Goal: Task Accomplishment & Management: Complete application form

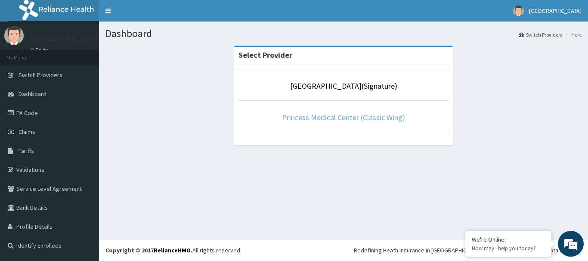
click at [342, 121] on link "Princess Medical Center (Classic Wing)" at bounding box center [343, 117] width 123 height 10
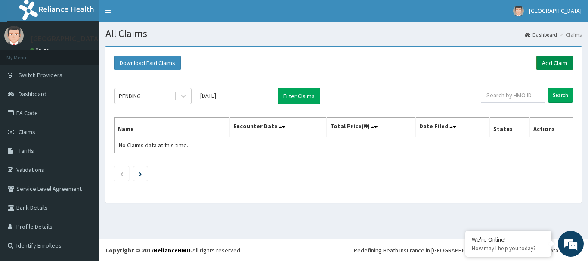
click at [552, 61] on link "Add Claim" at bounding box center [555, 63] width 37 height 15
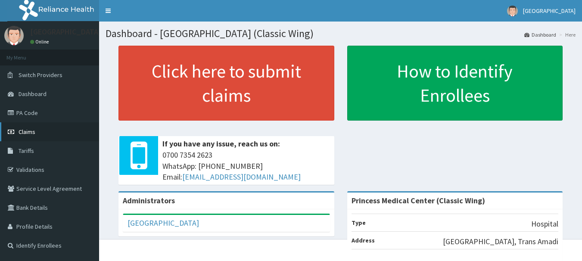
click at [37, 134] on link "Claims" at bounding box center [49, 131] width 99 height 19
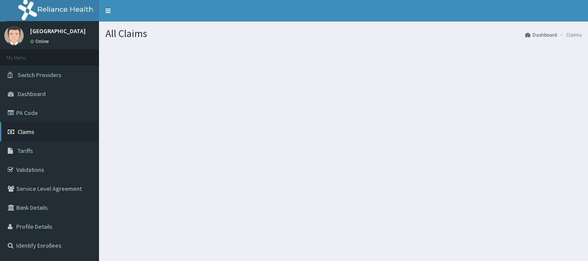
click at [35, 136] on link "Claims" at bounding box center [49, 131] width 99 height 19
click at [27, 135] on span "Claims" at bounding box center [26, 132] width 17 height 8
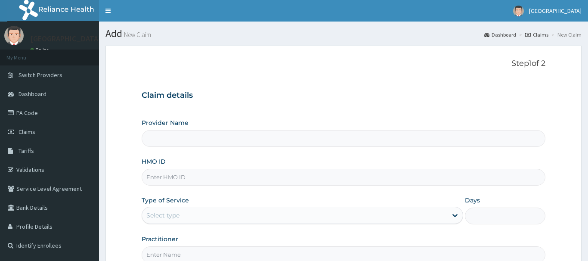
type input "Princess Medical Center (Classic Wing)"
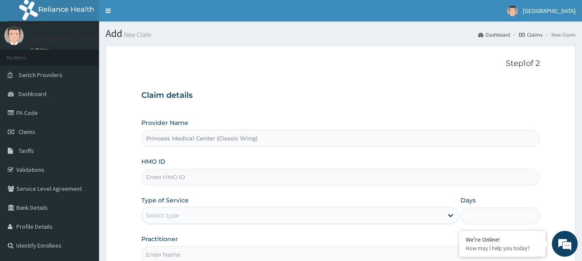
click at [196, 177] on input "HMO ID" at bounding box center [340, 177] width 399 height 17
paste input "AOM/10078/A"
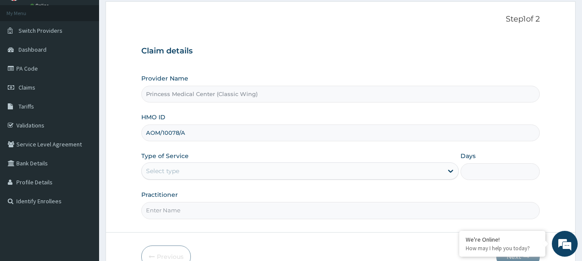
scroll to position [93, 0]
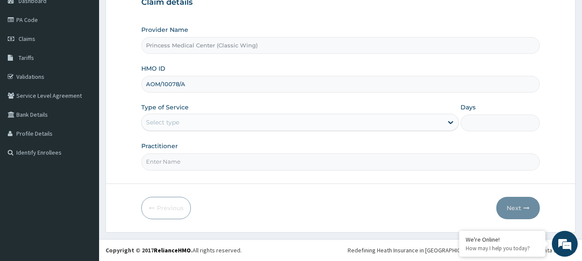
type input "AOM/10078/A"
click at [196, 121] on div "Select type" at bounding box center [292, 122] width 301 height 14
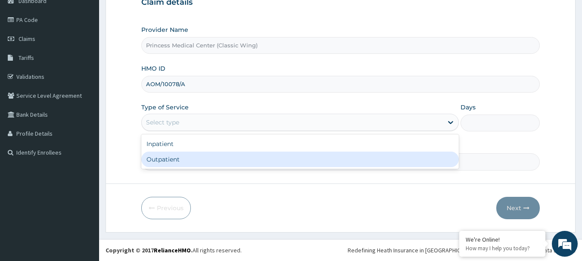
click at [189, 159] on div "Outpatient" at bounding box center [299, 160] width 317 height 16
type input "1"
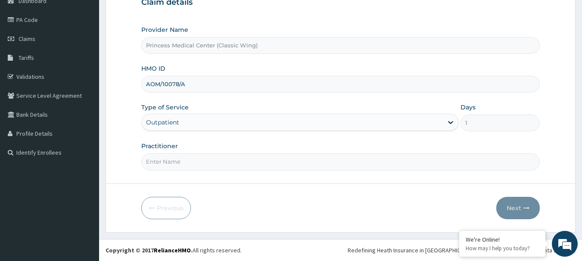
click at [184, 165] on input "Practitioner" at bounding box center [340, 161] width 399 height 17
type input "Dr. CHIORLU JOHN"
click at [525, 207] on icon "button" at bounding box center [526, 208] width 6 height 6
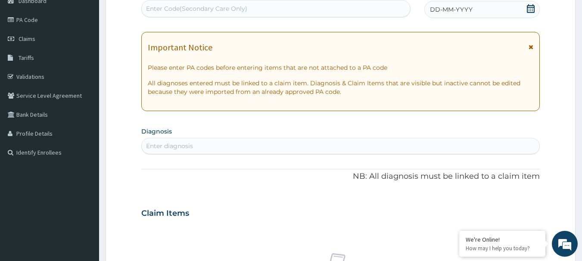
scroll to position [50, 0]
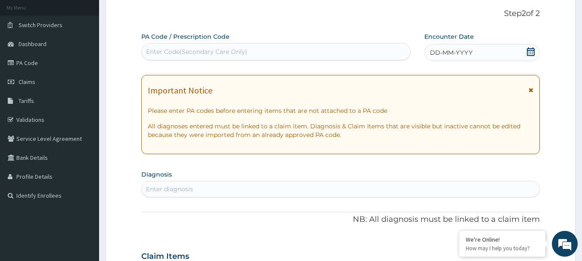
click at [530, 53] on icon at bounding box center [530, 51] width 9 height 9
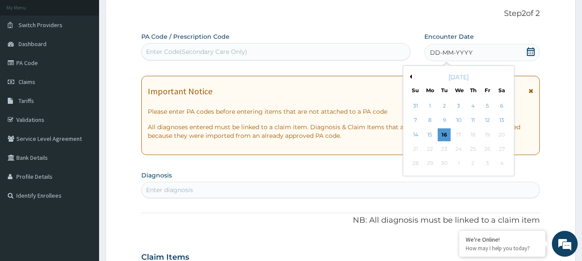
click at [409, 77] on button "Previous Month" at bounding box center [409, 77] width 4 height 4
click at [491, 118] on div "8" at bounding box center [487, 120] width 13 height 13
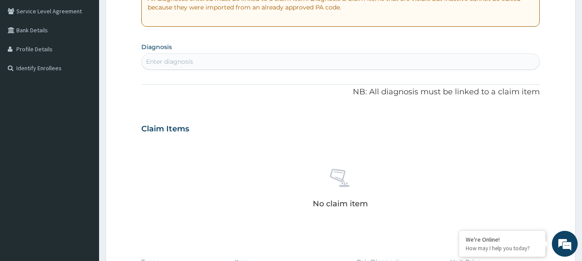
scroll to position [179, 0]
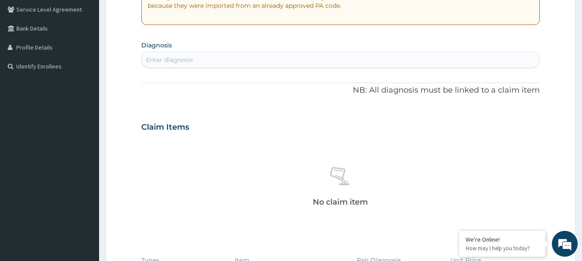
click at [220, 62] on div "Enter diagnosis" at bounding box center [341, 60] width 398 height 14
type input "UPPER RES"
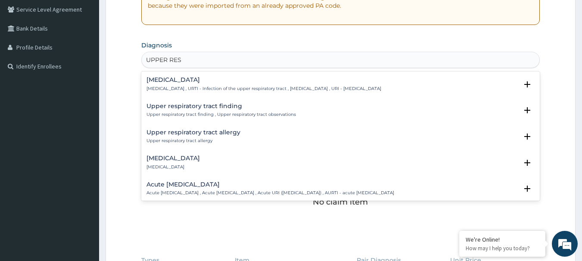
click at [191, 84] on div "Upper respiratory infection Upper respiratory infection , URTI - Infection of t…" at bounding box center [263, 84] width 235 height 15
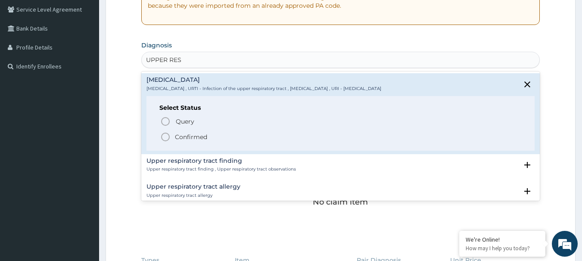
click at [165, 137] on icon "status option filled" at bounding box center [165, 137] width 10 height 10
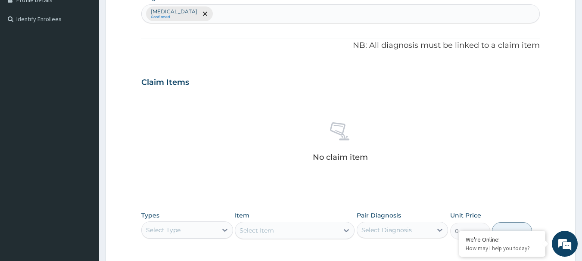
scroll to position [360, 0]
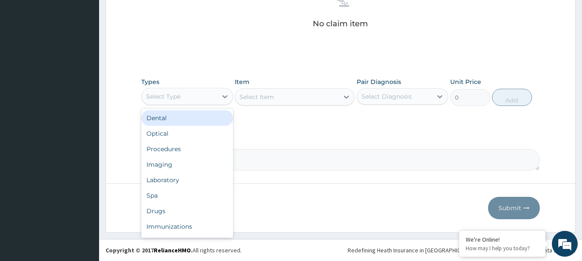
click at [194, 97] on div "Select Type" at bounding box center [179, 97] width 75 height 14
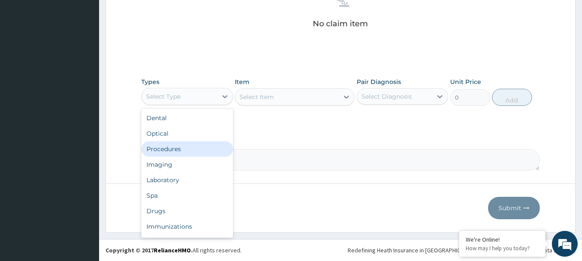
click at [183, 146] on div "Procedures" at bounding box center [187, 149] width 92 height 16
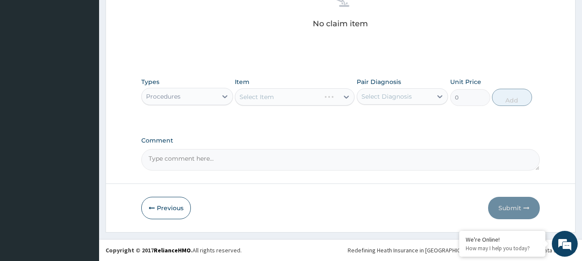
click at [279, 98] on div "Select Item" at bounding box center [295, 96] width 120 height 17
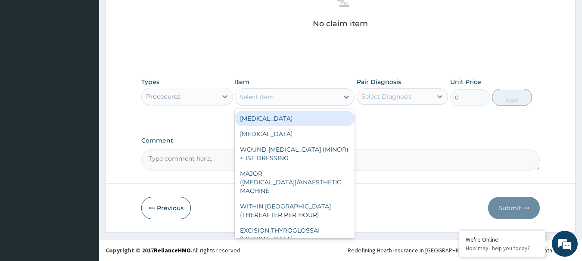
click at [254, 97] on div "Select Item" at bounding box center [256, 97] width 34 height 9
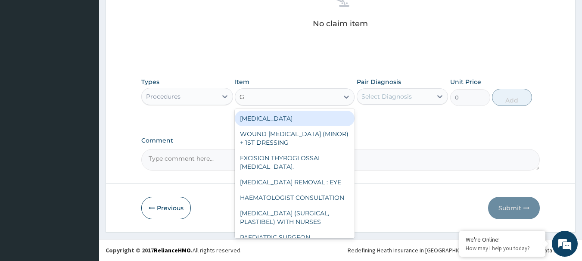
type input "GP"
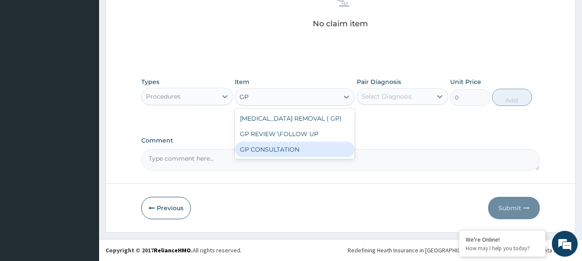
click at [277, 152] on div "GP CONSULTATION" at bounding box center [295, 150] width 120 height 16
type input "4500"
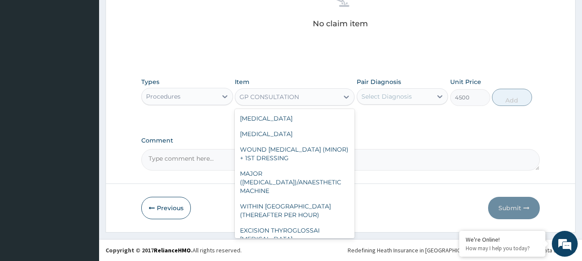
click at [291, 96] on div "GP CONSULTATION" at bounding box center [268, 97] width 59 height 9
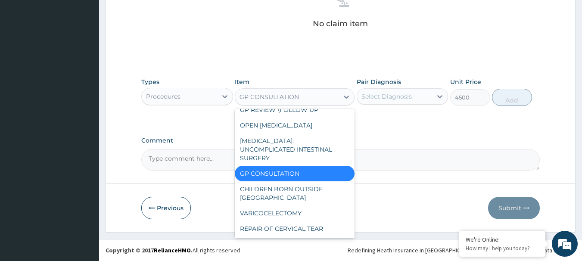
scroll to position [1836, 0]
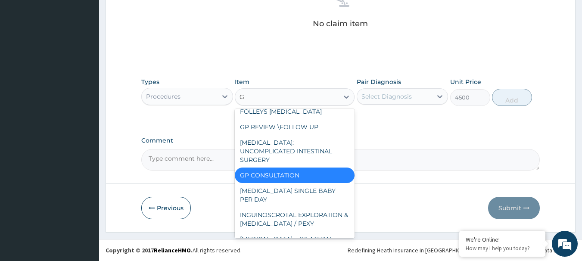
type input "GP"
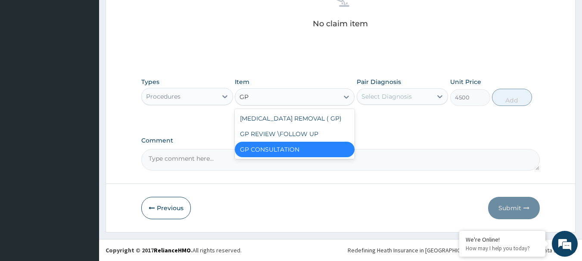
scroll to position [0, 0]
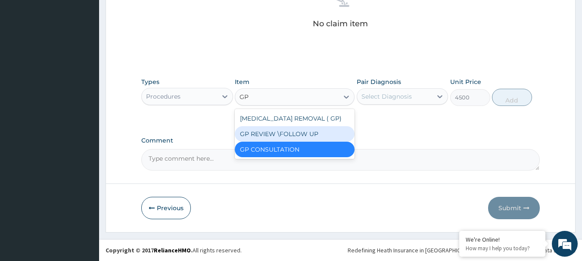
click at [294, 133] on div "GP REVIEW \FOLLOW UP" at bounding box center [295, 134] width 120 height 16
type input "2500"
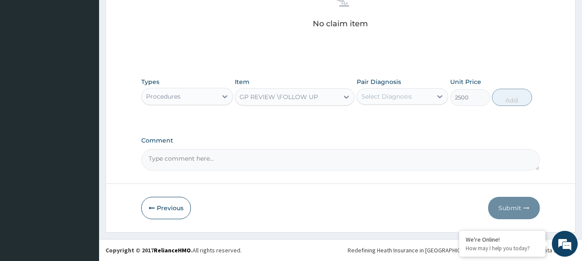
click at [397, 95] on div "Select Diagnosis" at bounding box center [386, 96] width 50 height 9
click at [395, 122] on label "Upper respiratory infection" at bounding box center [397, 117] width 53 height 9
checkbox input "true"
click at [513, 102] on button "Add" at bounding box center [512, 97] width 40 height 17
type input "0"
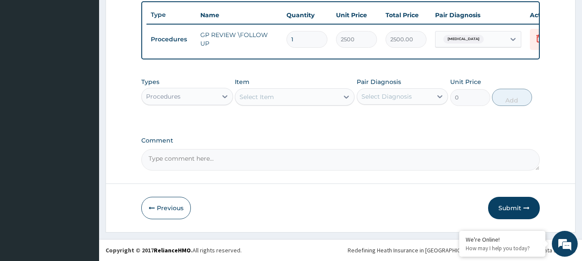
scroll to position [326, 0]
click at [169, 94] on div "Procedures" at bounding box center [163, 96] width 34 height 9
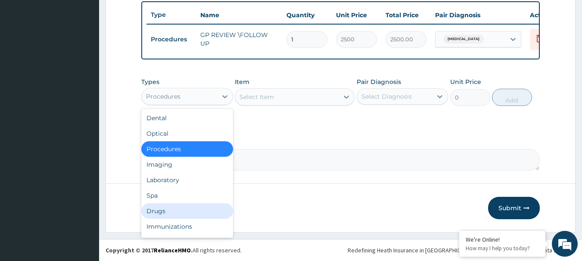
click at [163, 213] on div "Drugs" at bounding box center [187, 211] width 92 height 16
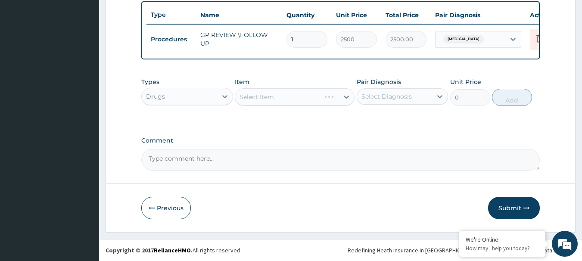
click at [281, 96] on div "Select Item" at bounding box center [295, 96] width 120 height 17
click at [254, 98] on div "Select Item" at bounding box center [256, 97] width 34 height 9
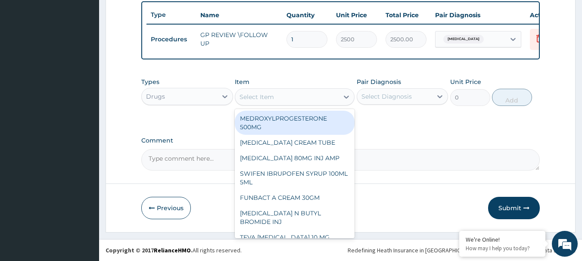
click at [264, 97] on div "Select Item" at bounding box center [256, 97] width 34 height 9
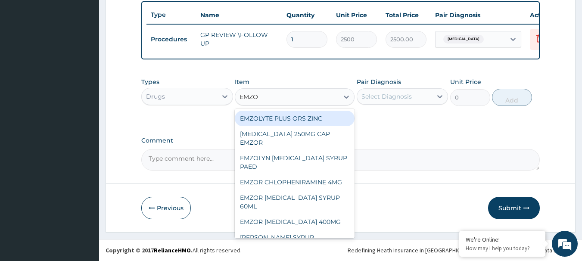
type input "EMZOL"
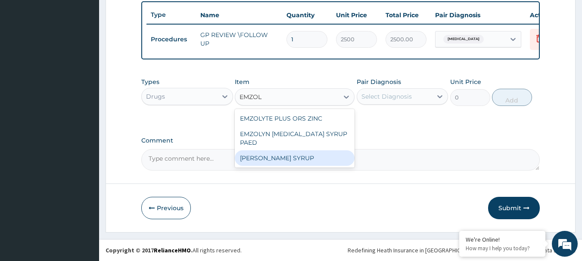
click at [283, 159] on div "EMZOLYN COUGH SYRUP" at bounding box center [295, 158] width 120 height 16
type input "1090.85851875"
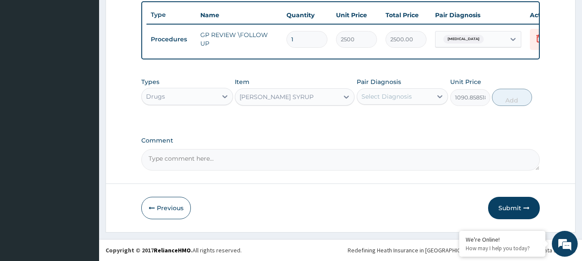
click at [391, 99] on div "Select Diagnosis" at bounding box center [386, 96] width 50 height 9
click at [390, 122] on label "Upper respiratory infection" at bounding box center [397, 117] width 53 height 9
checkbox input "true"
click at [521, 100] on button "Add" at bounding box center [512, 97] width 40 height 17
type input "0"
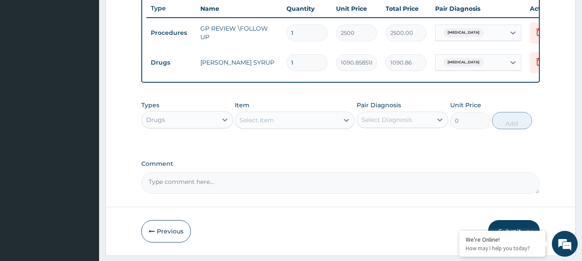
click at [304, 127] on div "Select Item" at bounding box center [286, 120] width 103 height 14
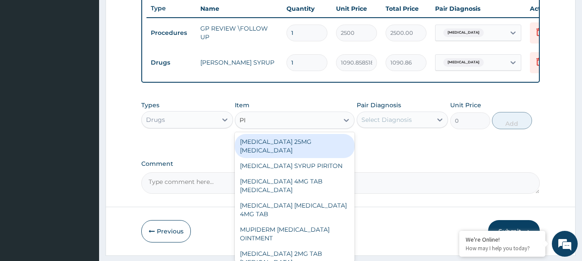
type input "PIR"
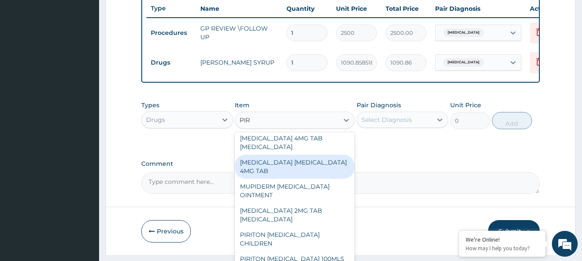
scroll to position [86, 0]
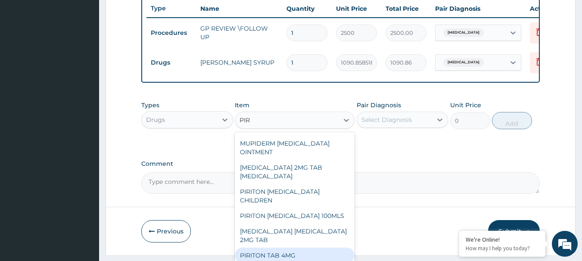
click at [317, 248] on div "PIRITON TAB 4MG" at bounding box center [295, 256] width 120 height 16
type input "96.9294125"
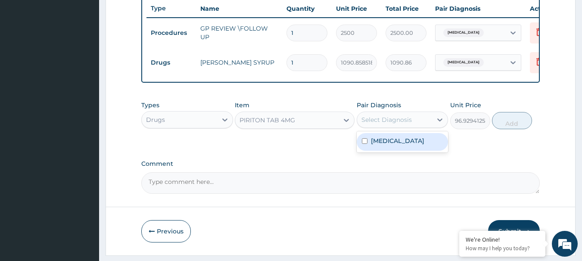
click at [401, 124] on div "Select Diagnosis" at bounding box center [386, 119] width 50 height 9
click at [397, 145] on label "Upper respiratory infection" at bounding box center [397, 141] width 53 height 9
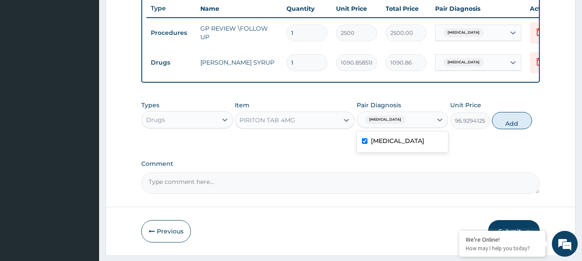
checkbox input "true"
click at [511, 127] on button "Add" at bounding box center [512, 120] width 40 height 17
type input "0"
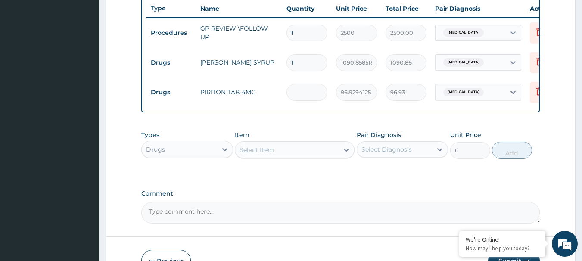
type input "0.00"
type input "5"
type input "484.65"
type input "5"
click at [261, 151] on div "Select Item" at bounding box center [286, 150] width 103 height 14
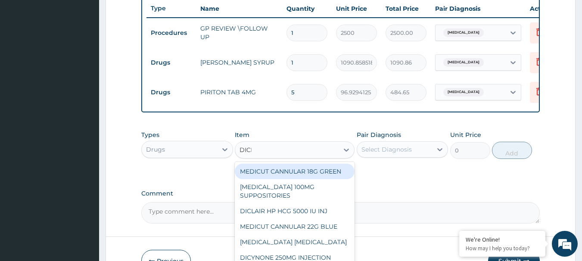
type input "DICLO"
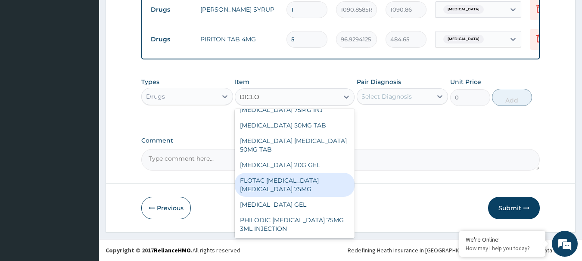
scroll to position [385, 0]
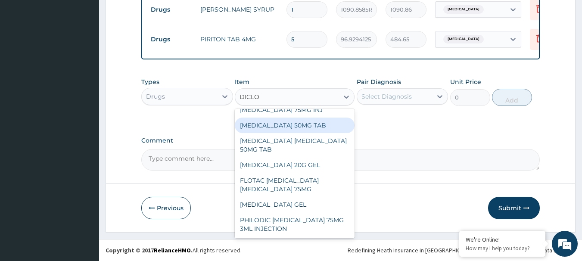
click at [308, 130] on div "DICLOFENAC 50MG TAB" at bounding box center [295, 126] width 120 height 16
type input "119.301"
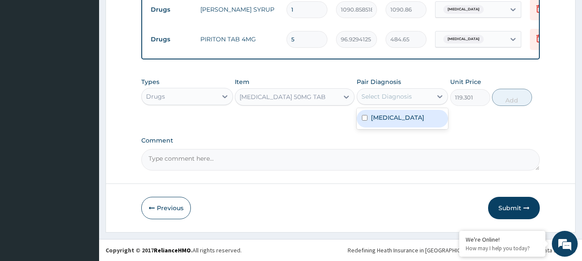
click at [383, 101] on div "Select Diagnosis" at bounding box center [394, 97] width 75 height 14
click at [387, 122] on label "Upper respiratory infection" at bounding box center [397, 117] width 53 height 9
checkbox input "true"
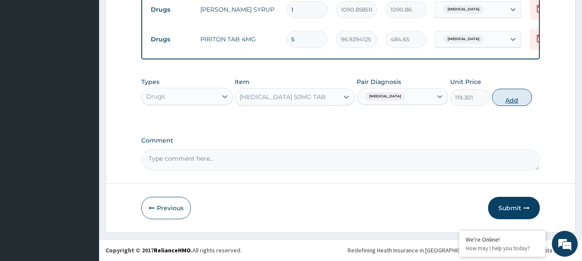
click at [528, 103] on button "Add" at bounding box center [512, 97] width 40 height 17
type input "0"
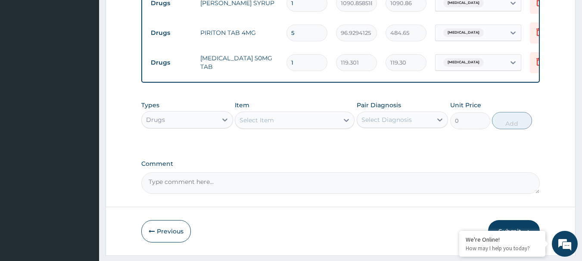
type input "10"
type input "1193.01"
drag, startPoint x: 300, startPoint y: 65, endPoint x: 280, endPoint y: 66, distance: 19.4
click at [285, 65] on td "10" at bounding box center [307, 62] width 50 height 25
type input "2"
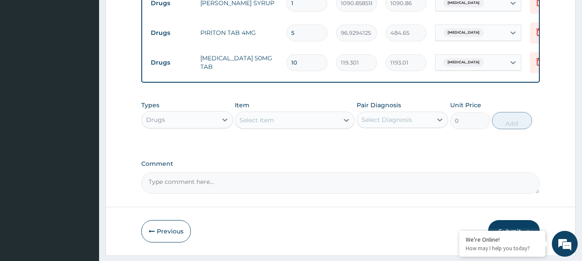
type input "238.60"
type input "20"
type input "2386.02"
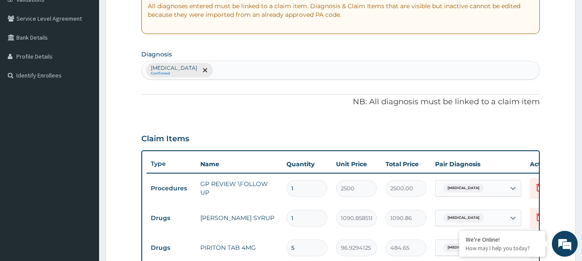
scroll to position [170, 0]
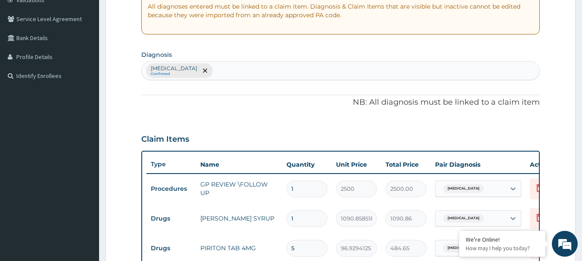
type input "20"
click at [277, 71] on div "Upper respiratory infection Confirmed" at bounding box center [341, 71] width 398 height 18
type input "MUSCULO"
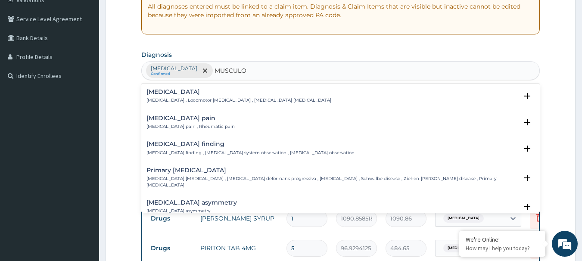
click at [163, 118] on h4 "Musculoskeletal pain" at bounding box center [190, 118] width 88 height 6
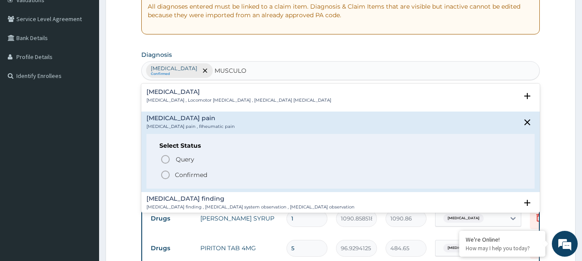
click at [162, 176] on icon "status option filled" at bounding box center [165, 175] width 10 height 10
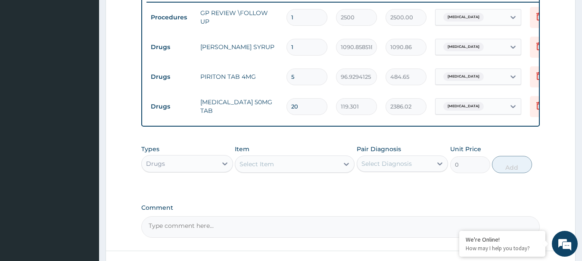
scroll to position [342, 0]
click at [455, 107] on span "Upper respiratory infection" at bounding box center [463, 105] width 40 height 9
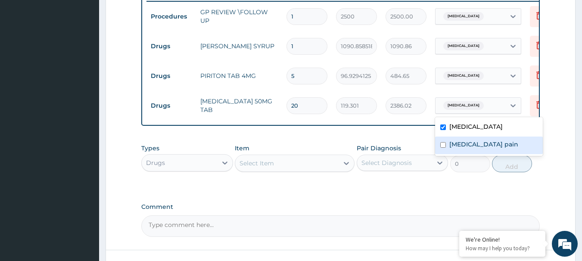
click at [452, 145] on label "Musculoskeletal pain" at bounding box center [483, 144] width 69 height 9
checkbox input "true"
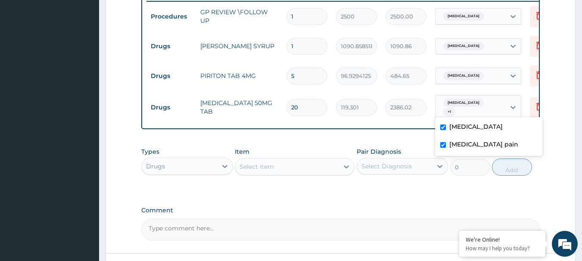
click at [378, 150] on div "Types Drugs Item Select Item Pair Diagnosis Select Diagnosis Unit Price 0 Add" at bounding box center [340, 161] width 399 height 37
drag, startPoint x: 300, startPoint y: 72, endPoint x: 285, endPoint y: 78, distance: 16.5
click at [286, 78] on div "5" at bounding box center [306, 76] width 41 height 17
type input "1"
type input "96.93"
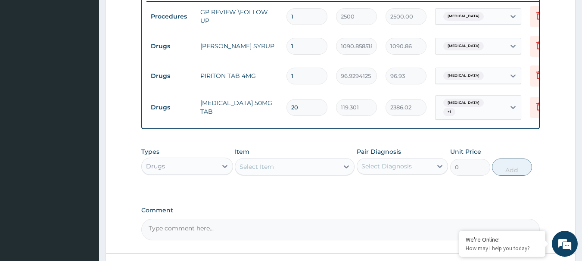
type input "10"
type input "969.29"
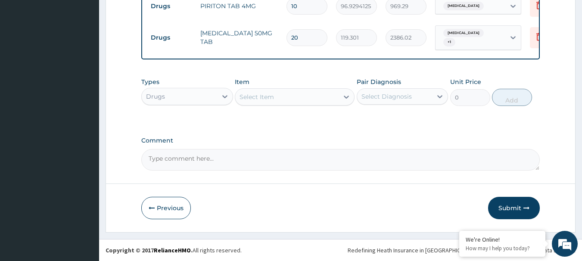
scroll to position [418, 0]
type input "10"
click at [504, 206] on button "Submit" at bounding box center [514, 208] width 52 height 22
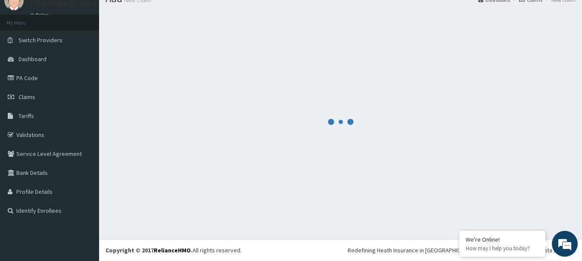
scroll to position [35, 0]
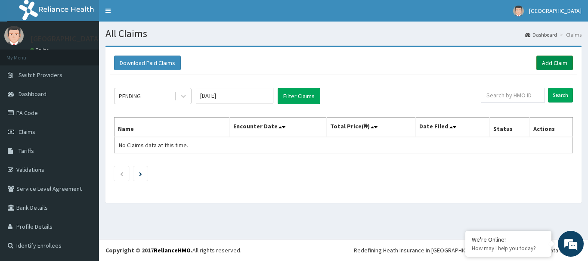
click at [544, 63] on link "Add Claim" at bounding box center [555, 63] width 37 height 15
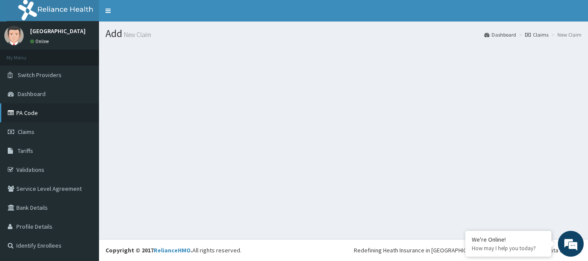
click at [29, 113] on link "PA Code" at bounding box center [49, 112] width 99 height 19
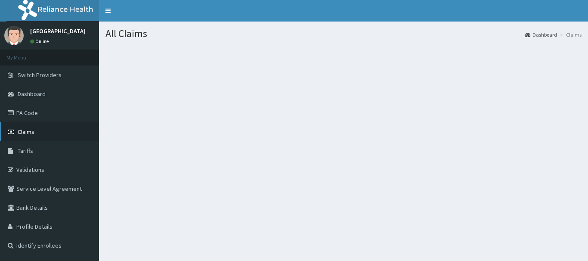
click at [34, 133] on span "Claims" at bounding box center [26, 132] width 17 height 8
